Goal: Entertainment & Leisure: Consume media (video, audio)

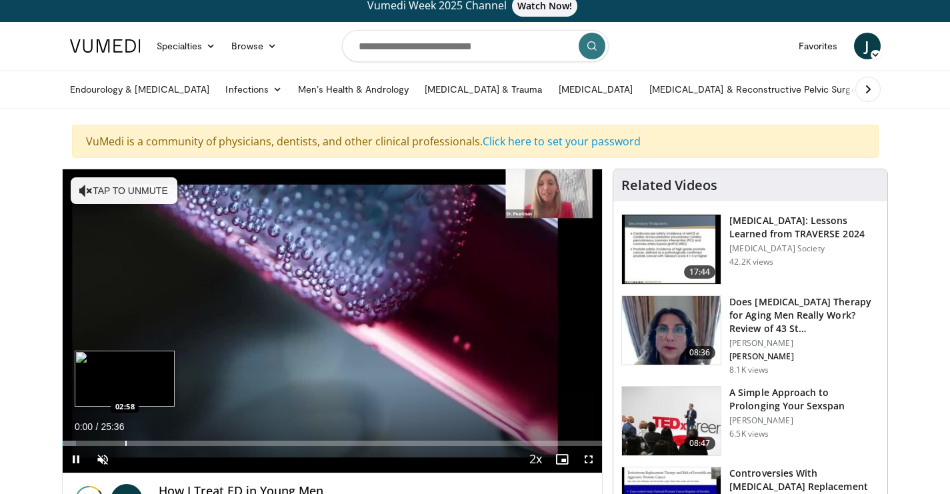
click at [125, 445] on div "Progress Bar" at bounding box center [125, 443] width 1 height 5
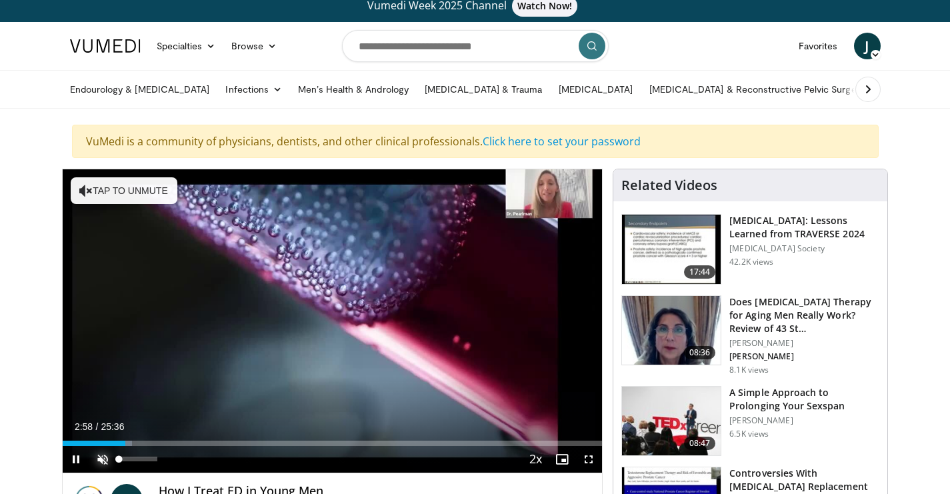
click at [101, 459] on span "Video Player" at bounding box center [102, 459] width 27 height 27
